Goal: Transaction & Acquisition: Obtain resource

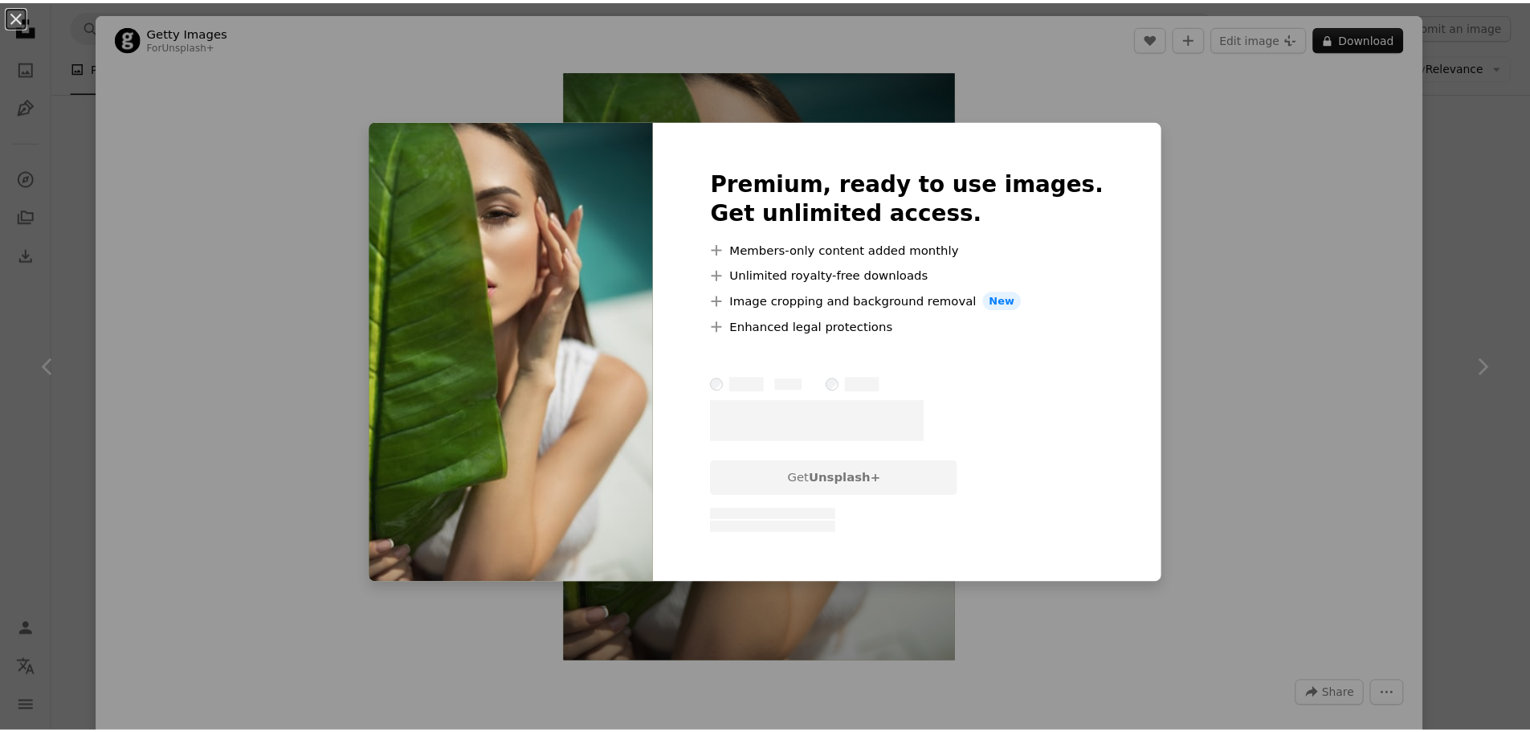
scroll to position [1619, 0]
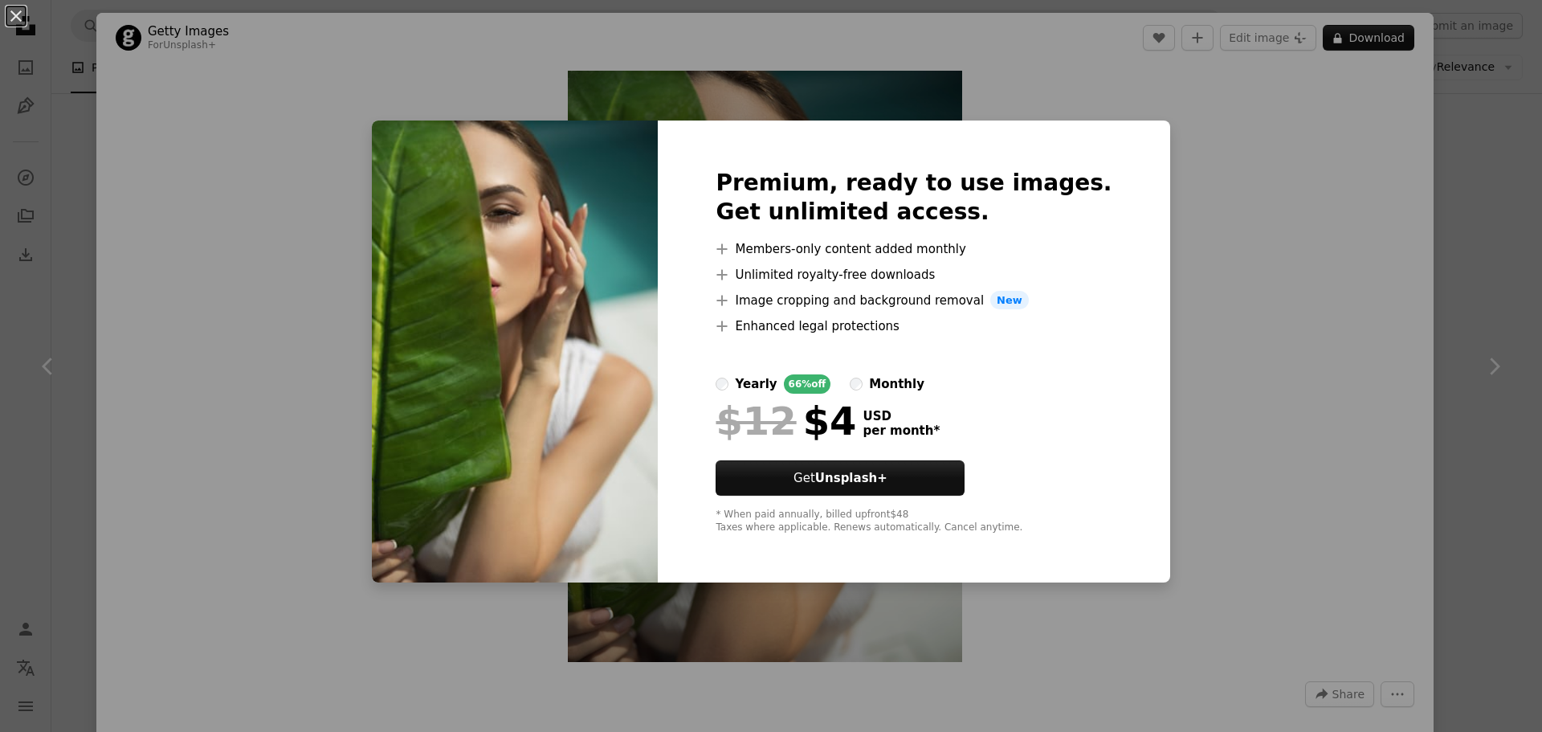
click at [1183, 229] on div "An X shape Premium, ready to use images. Get unlimited access. A plus sign Memb…" at bounding box center [771, 366] width 1542 height 732
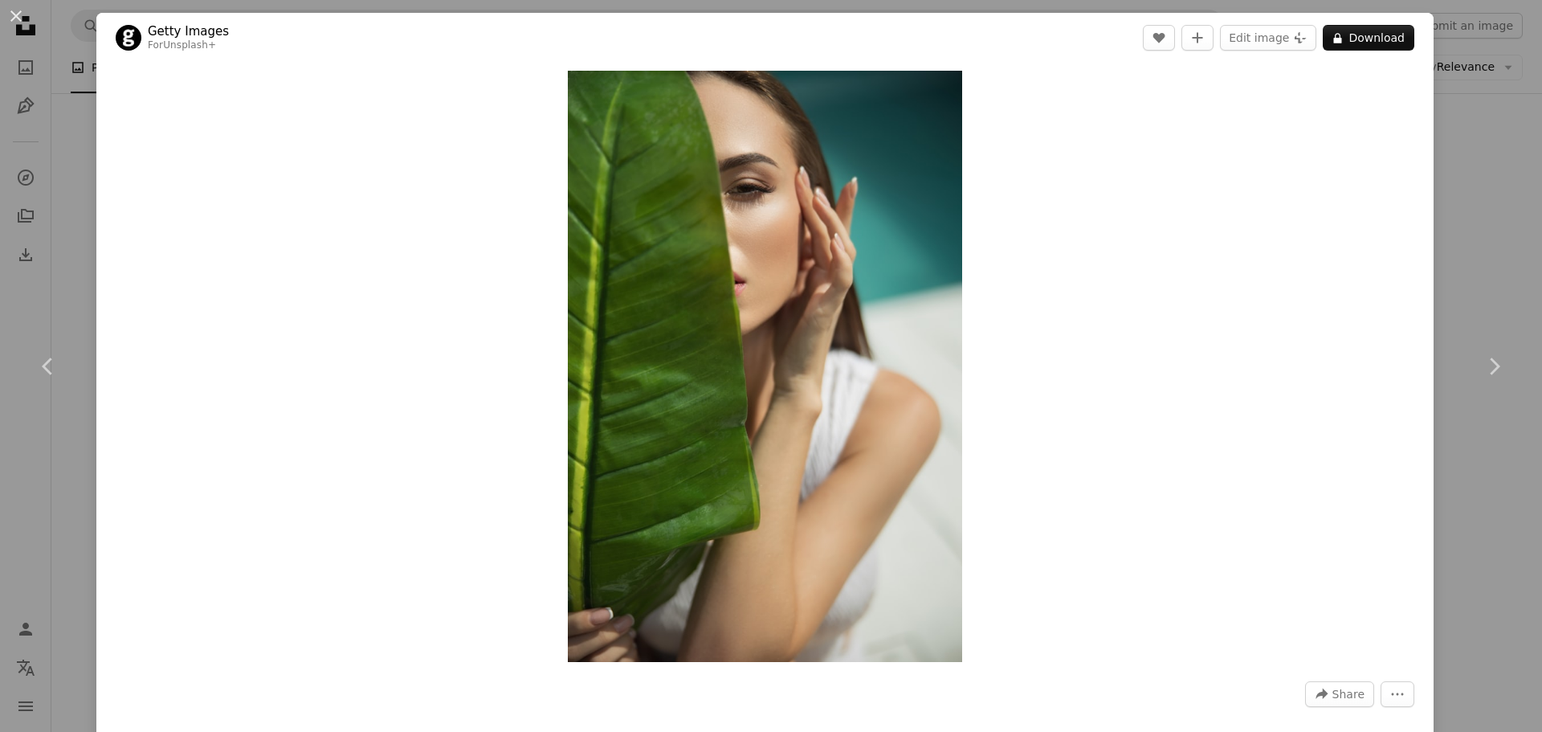
click at [1440, 227] on div "An X shape Chevron left Chevron right Getty Images For Unsplash+ A heart A plus…" at bounding box center [771, 366] width 1542 height 732
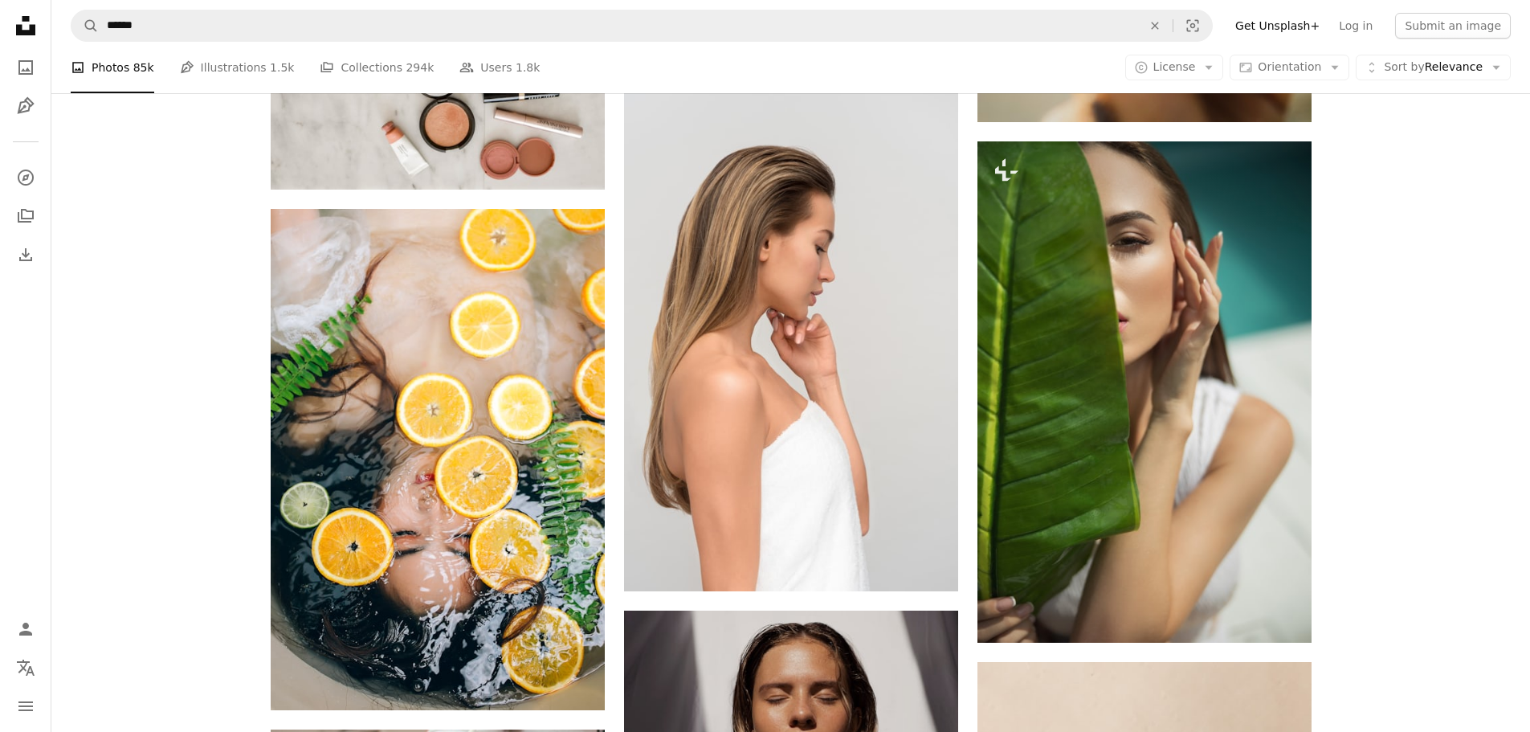
scroll to position [1699, 0]
